Goal: Transaction & Acquisition: Purchase product/service

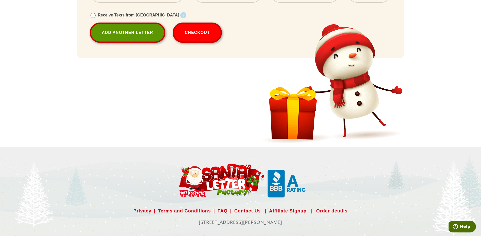
scroll to position [440, 0]
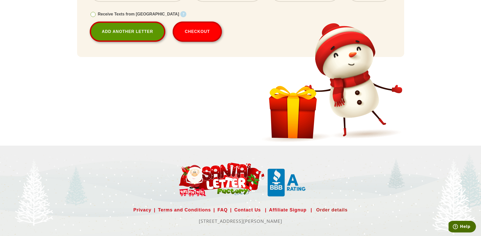
click at [326, 208] on link "Order details" at bounding box center [331, 210] width 31 height 8
select select
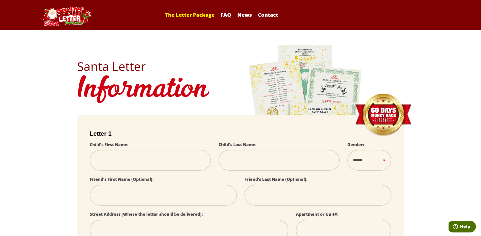
click at [181, 15] on link "The Letter Package" at bounding box center [190, 14] width 55 height 7
select select
